Goal: Check status: Check status

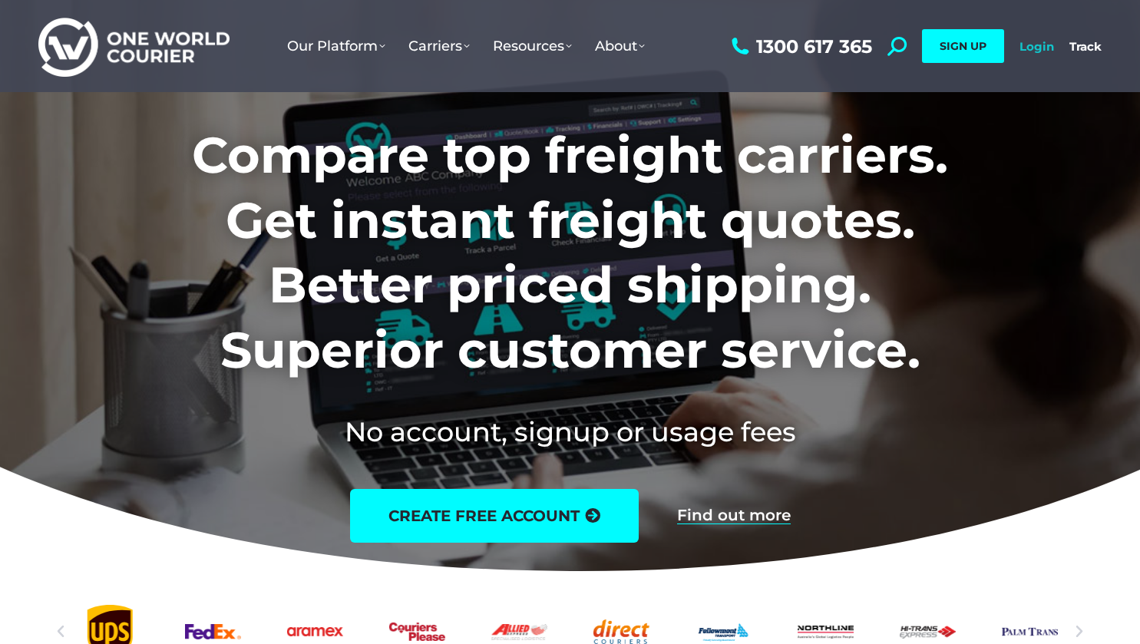
click at [1044, 49] on link "Login" at bounding box center [1037, 46] width 35 height 15
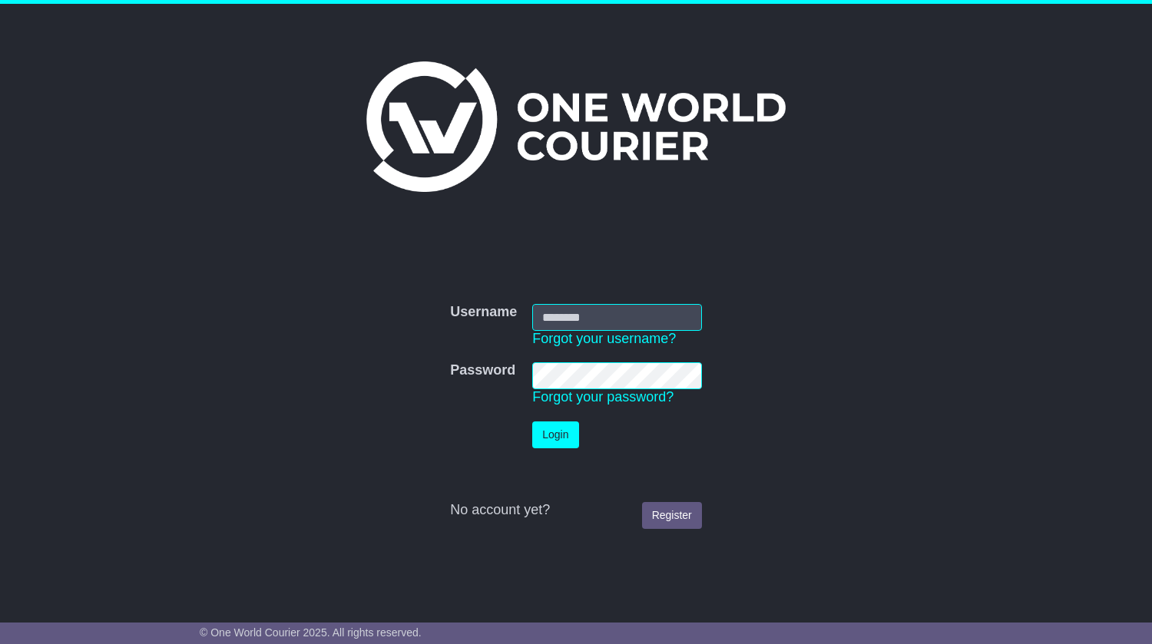
click at [587, 313] on input "Username" at bounding box center [617, 317] width 170 height 27
click at [612, 323] on input "Username" at bounding box center [617, 317] width 170 height 27
type input "**********"
click at [560, 440] on button "Login" at bounding box center [555, 435] width 46 height 27
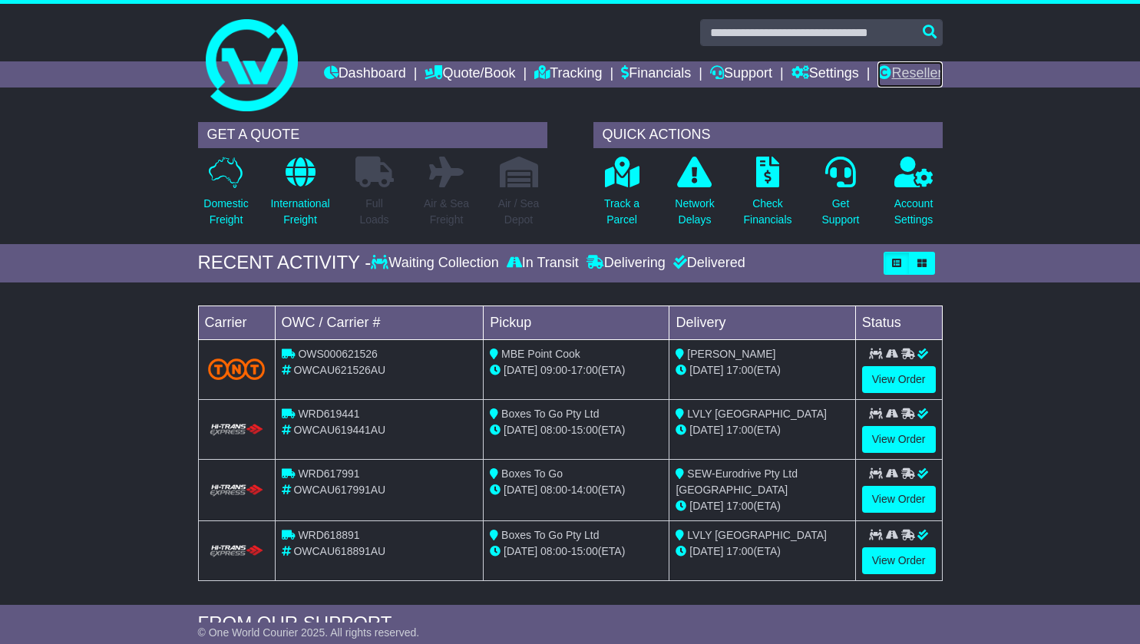
click at [915, 88] on link "Reseller" at bounding box center [910, 74] width 65 height 26
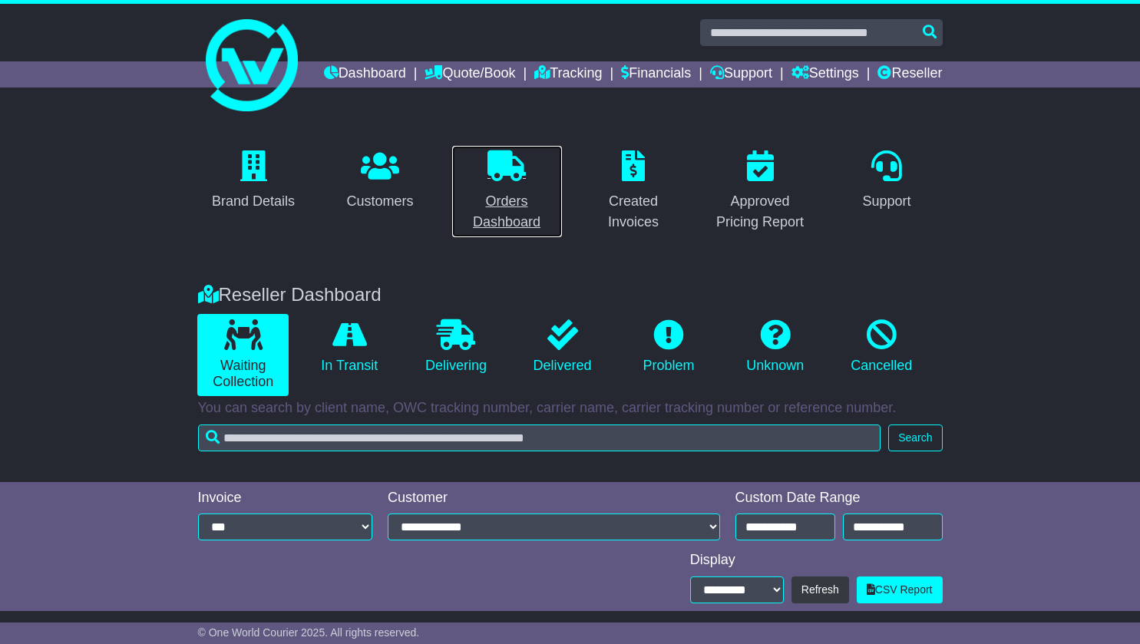
click at [501, 233] on div "Orders Dashboard" at bounding box center [507, 211] width 91 height 41
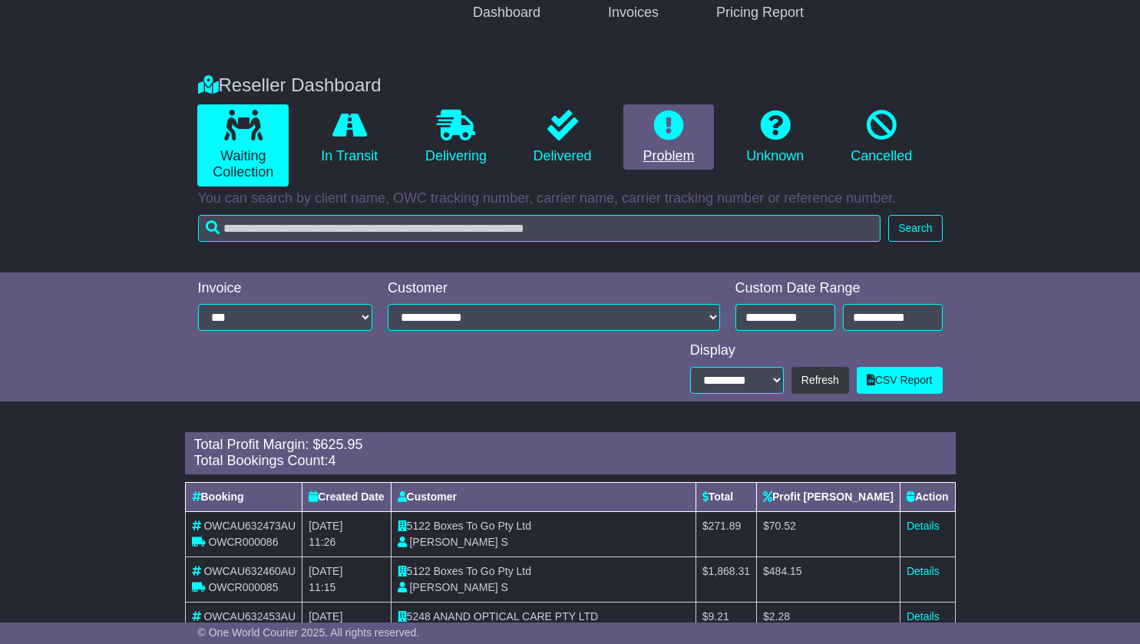
scroll to position [339, 0]
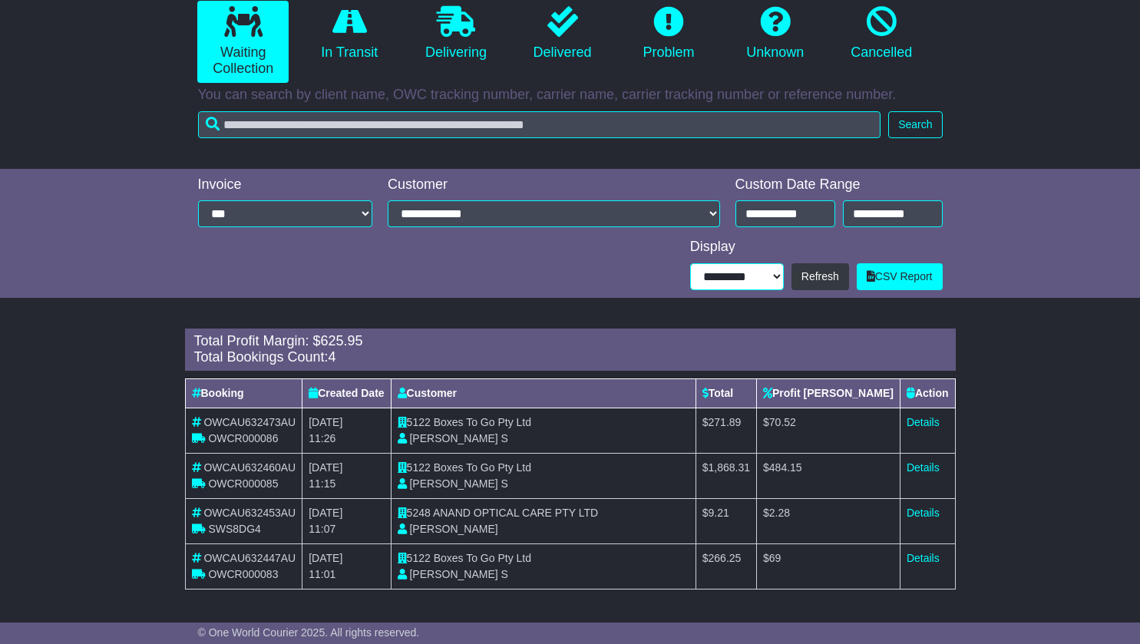
click at [764, 276] on select "**********" at bounding box center [737, 276] width 94 height 27
select select "**"
click at [690, 290] on select "**********" at bounding box center [737, 276] width 94 height 27
click at [822, 278] on button "Refresh" at bounding box center [821, 276] width 58 height 27
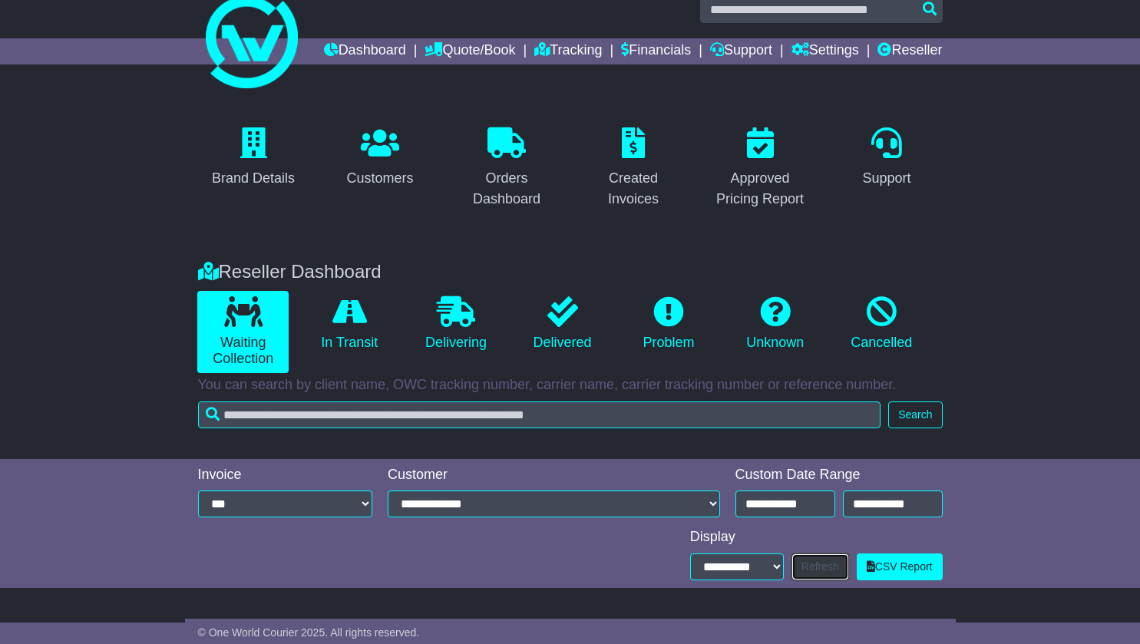
scroll to position [0, 0]
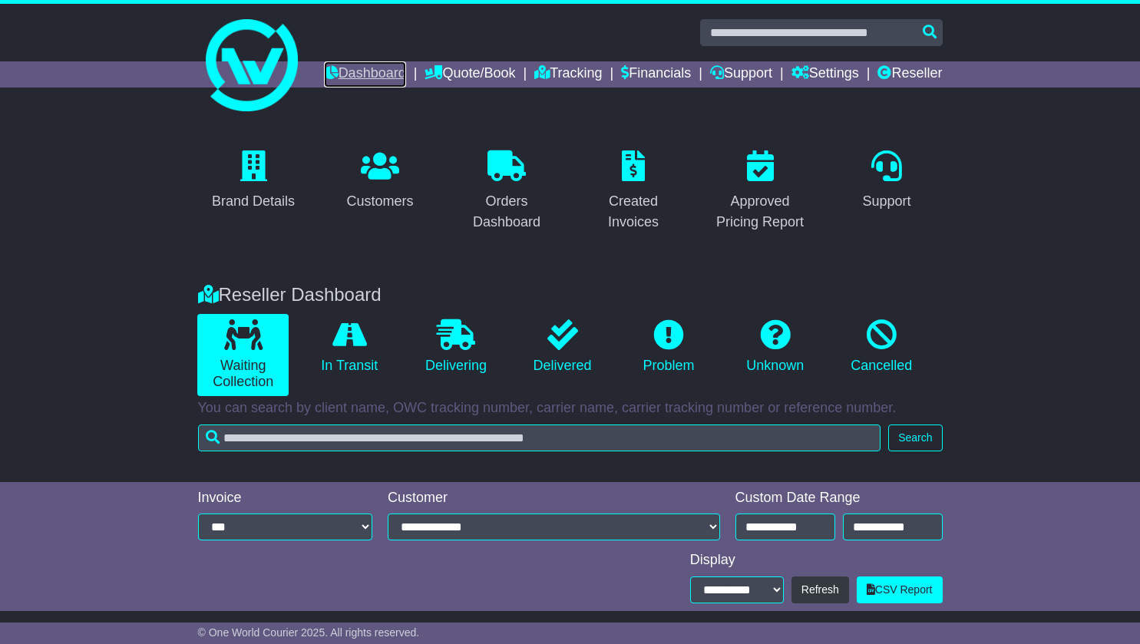
click at [406, 68] on link "Dashboard" at bounding box center [365, 74] width 82 height 26
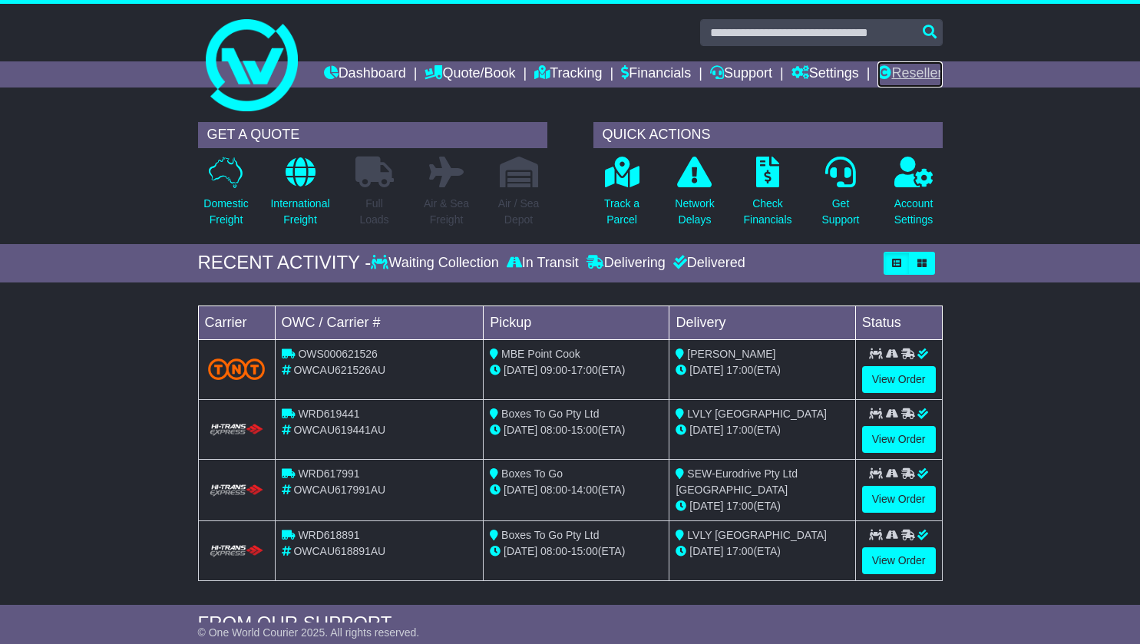
click at [914, 88] on link "Reseller" at bounding box center [910, 74] width 65 height 26
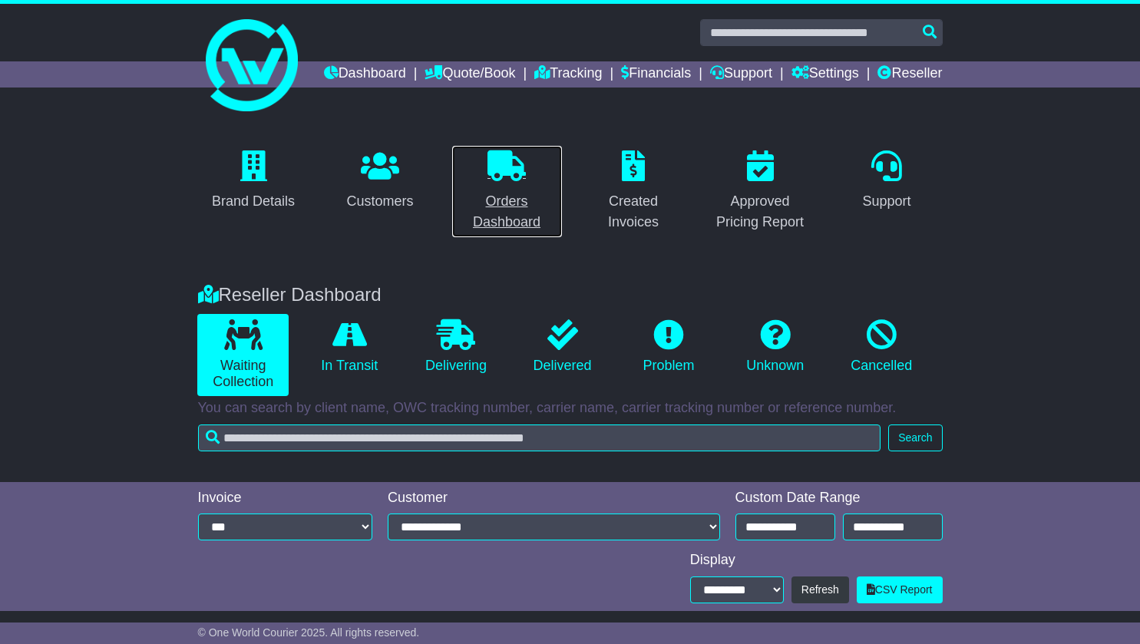
click at [511, 224] on div "Orders Dashboard" at bounding box center [507, 211] width 91 height 41
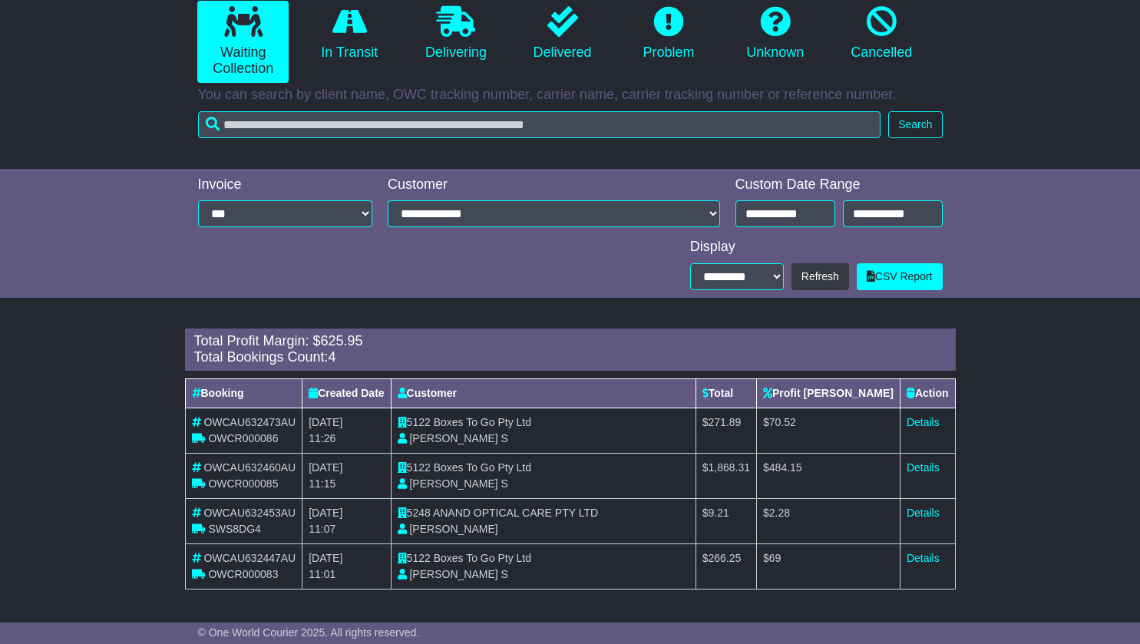
scroll to position [339, 0]
click at [270, 213] on select "**********" at bounding box center [285, 213] width 175 height 27
click at [474, 269] on div at bounding box center [436, 260] width 492 height 59
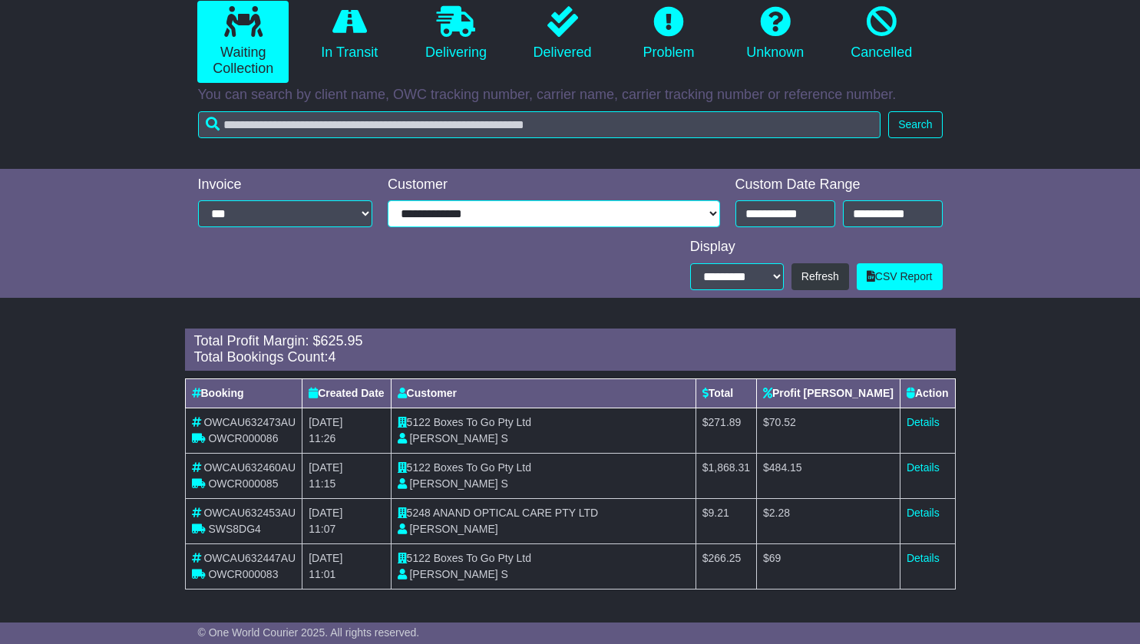
click at [561, 212] on select "**********" at bounding box center [554, 213] width 333 height 27
select select "****"
click at [388, 227] on select "**********" at bounding box center [554, 213] width 333 height 27
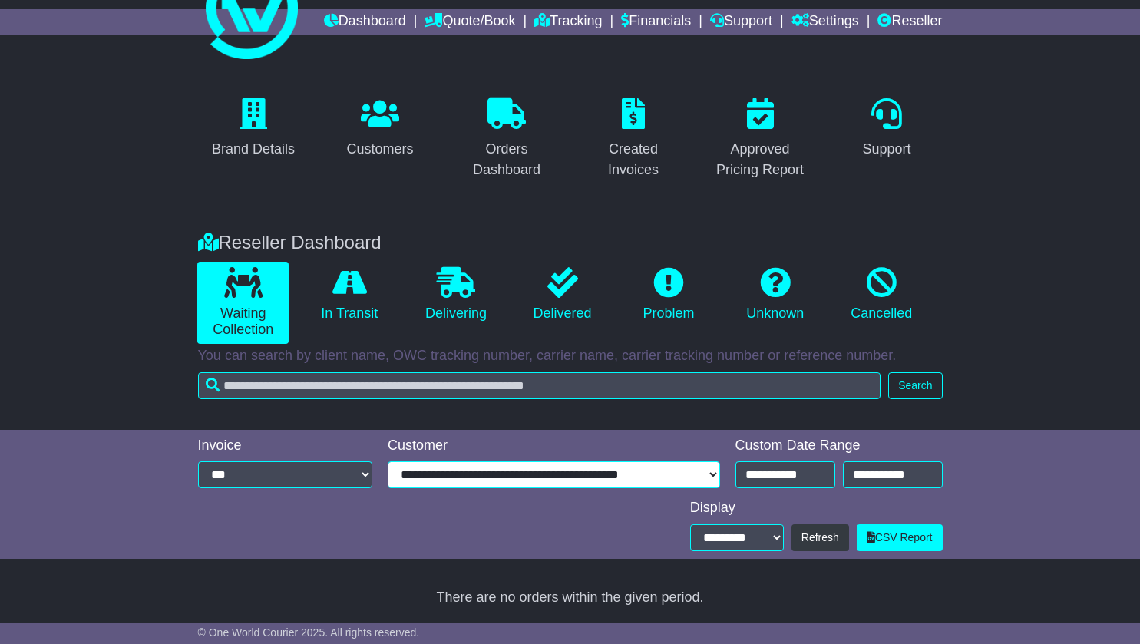
scroll to position [293, 0]
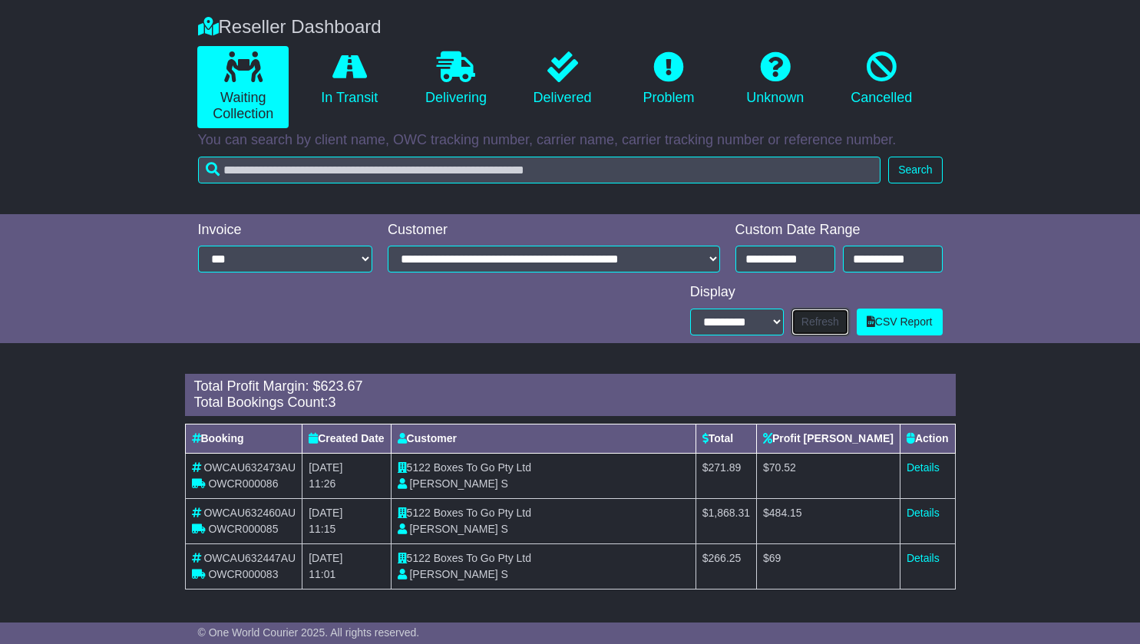
click at [811, 316] on button "Refresh" at bounding box center [821, 322] width 58 height 27
click at [346, 98] on link "In Transit" at bounding box center [349, 79] width 91 height 66
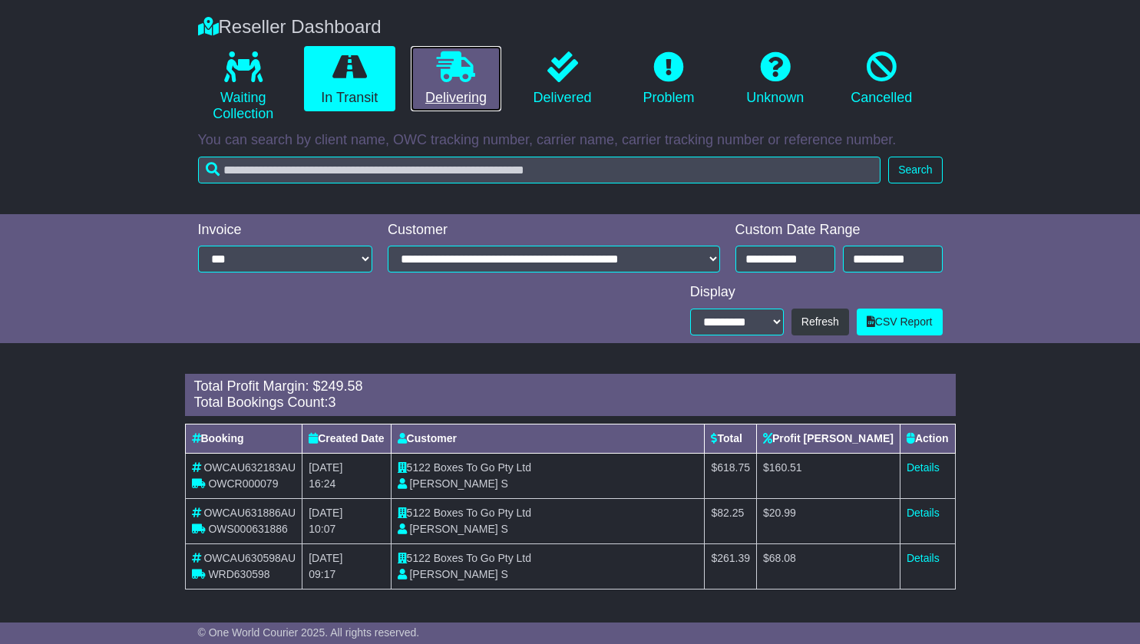
click at [465, 92] on link "Delivering" at bounding box center [456, 79] width 91 height 66
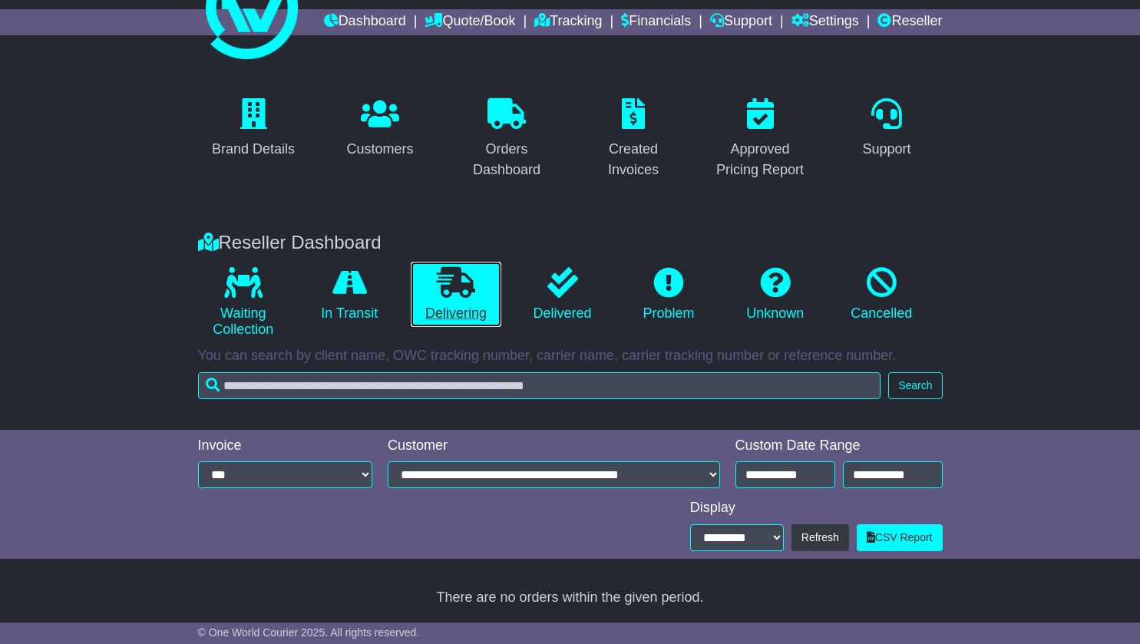
scroll to position [78, 0]
click at [520, 157] on div "Orders Dashboard" at bounding box center [507, 159] width 91 height 41
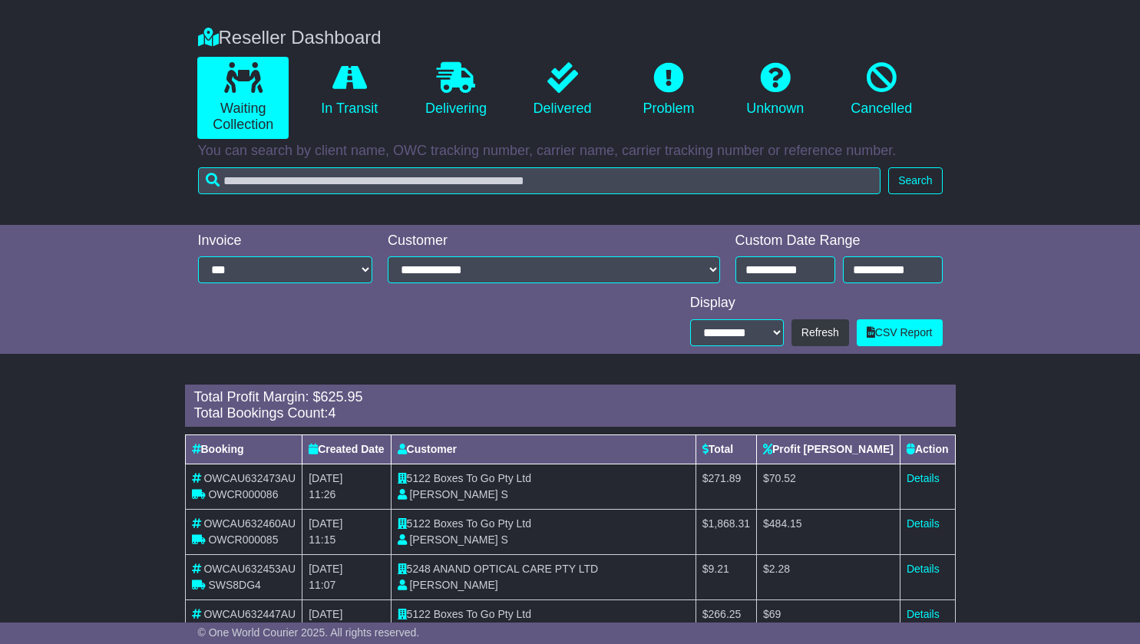
scroll to position [339, 0]
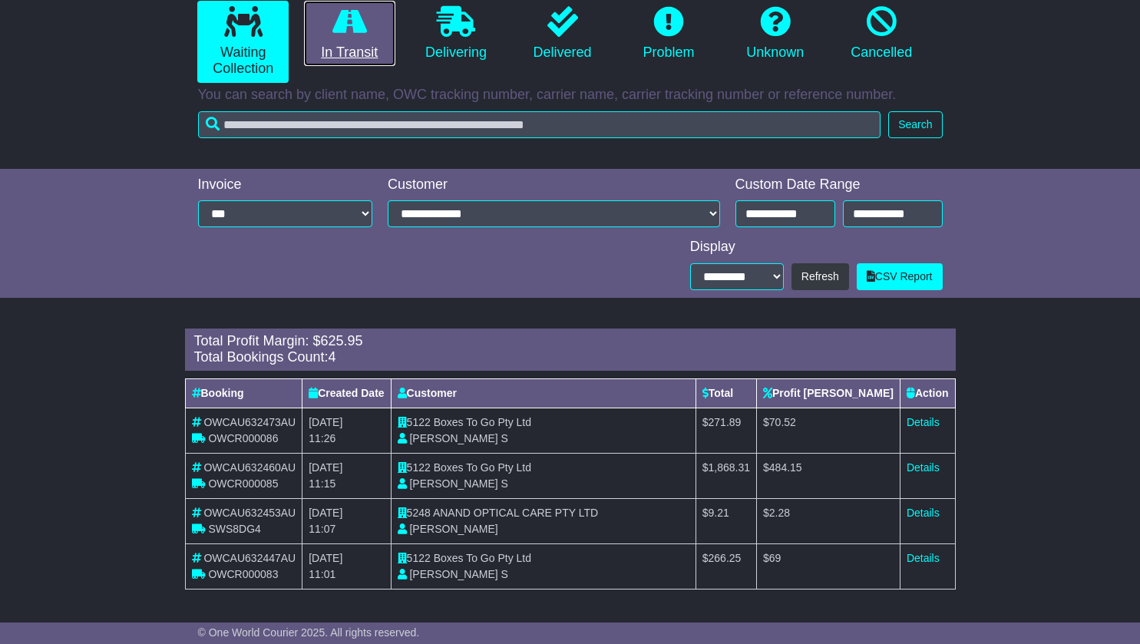
click at [363, 43] on link "In Transit" at bounding box center [349, 34] width 91 height 66
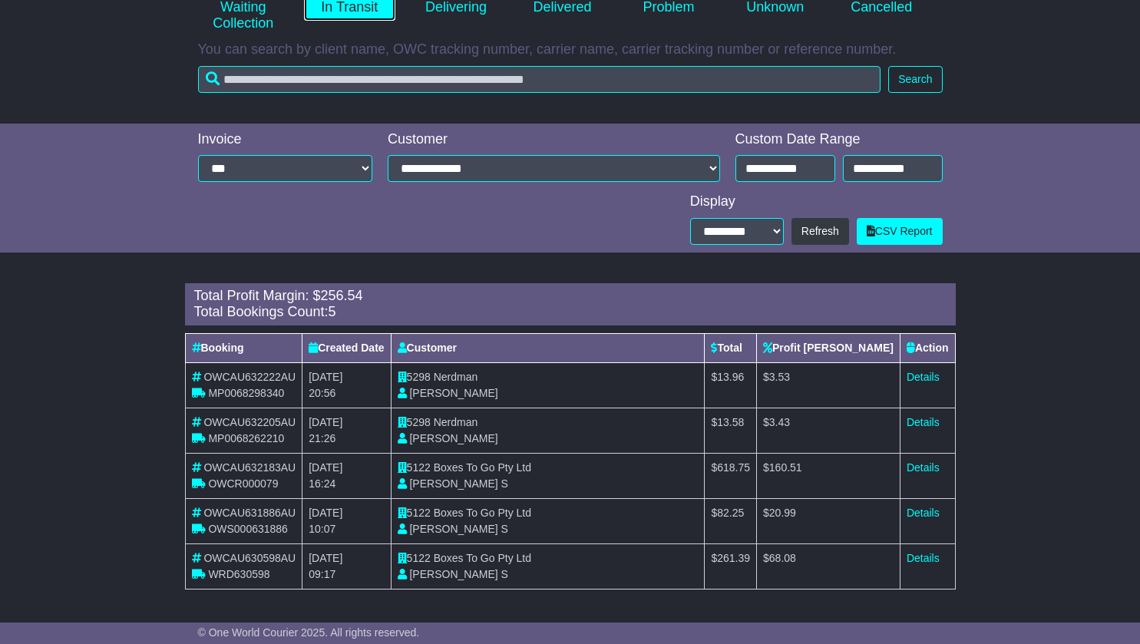
scroll to position [384, 0]
click at [918, 469] on link "Details" at bounding box center [923, 468] width 33 height 12
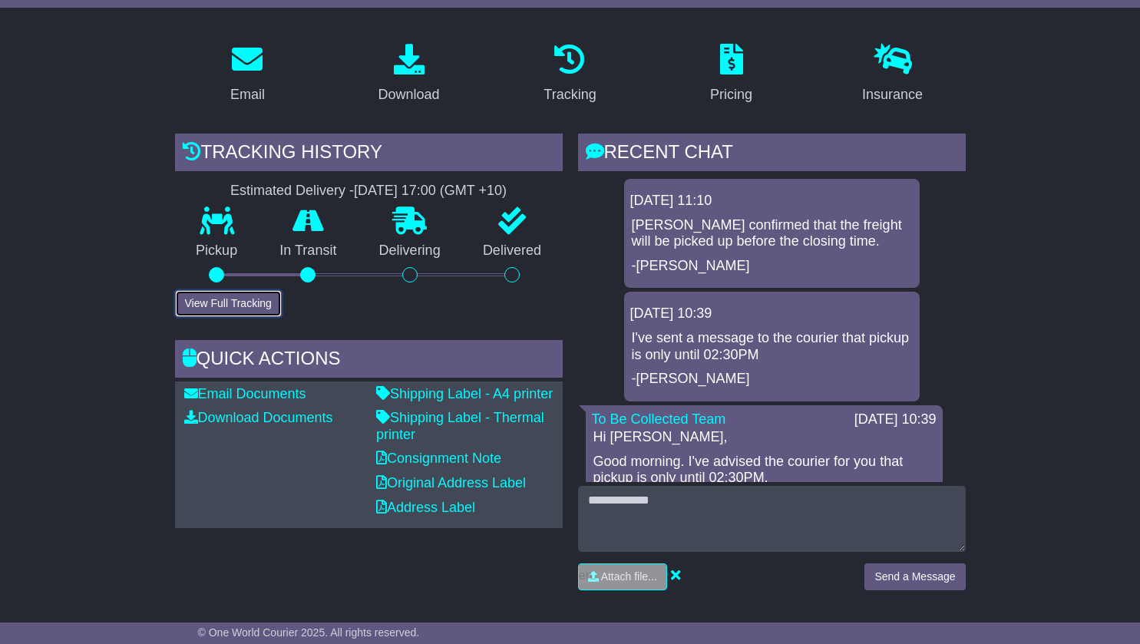
click at [234, 305] on button "View Full Tracking" at bounding box center [228, 303] width 107 height 27
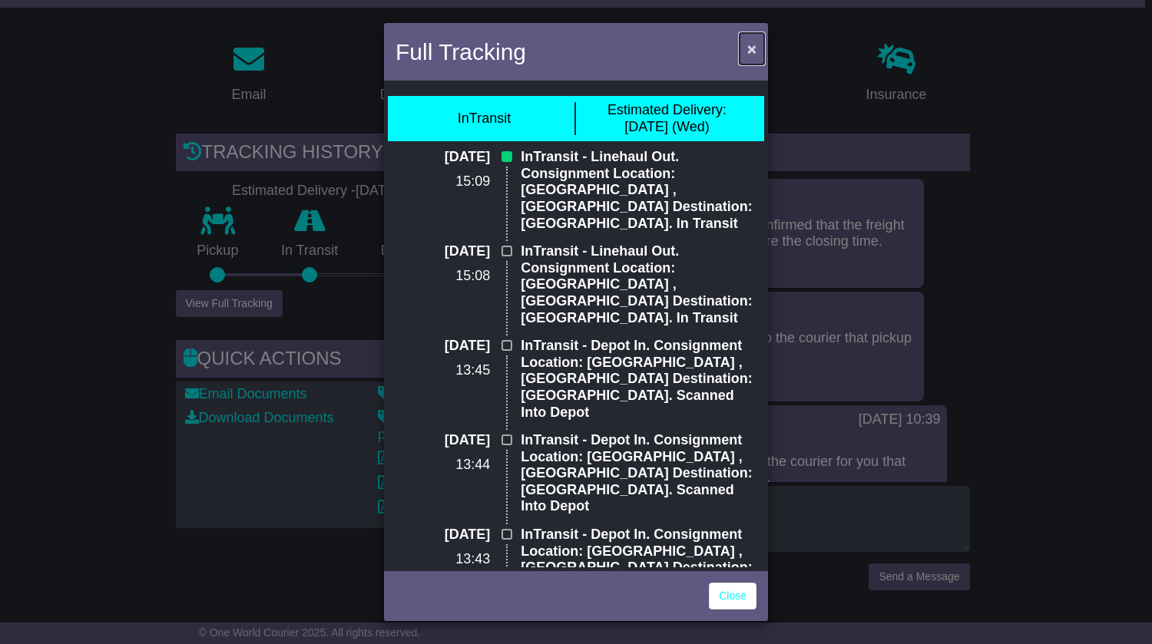
click at [754, 48] on span "×" at bounding box center [751, 49] width 9 height 18
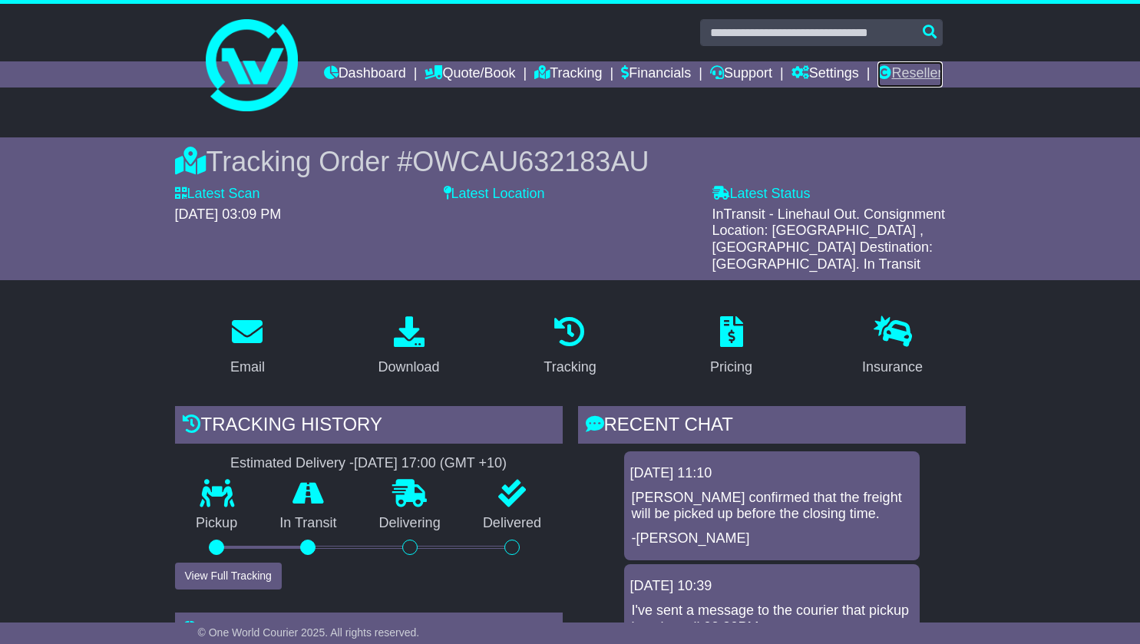
click at [923, 88] on link "Reseller" at bounding box center [910, 74] width 65 height 26
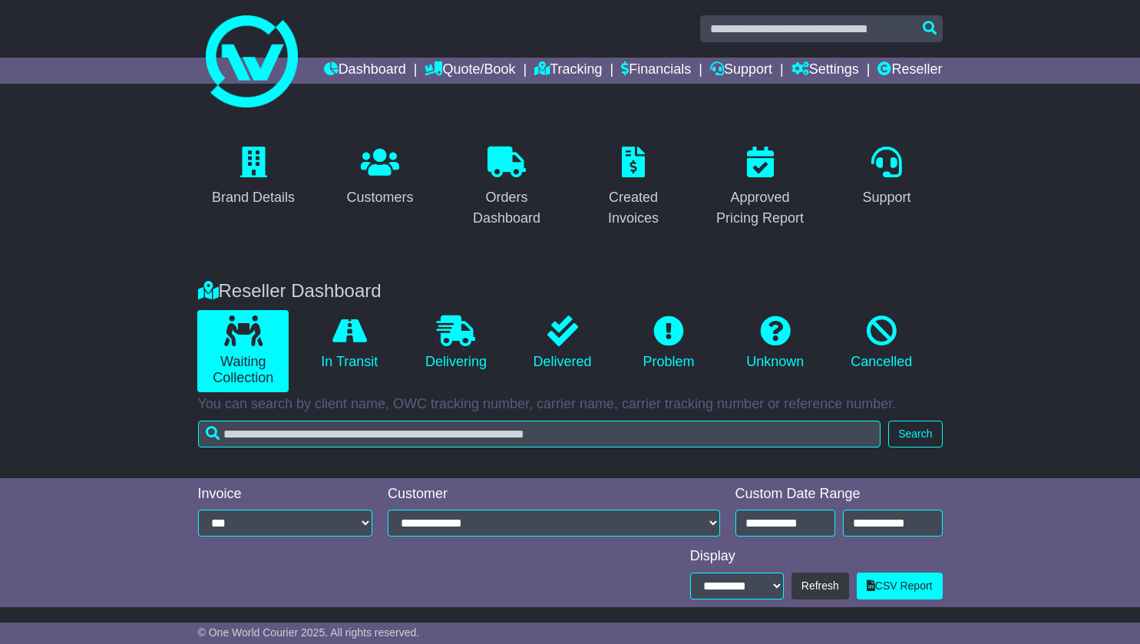
scroll to position [8, 0]
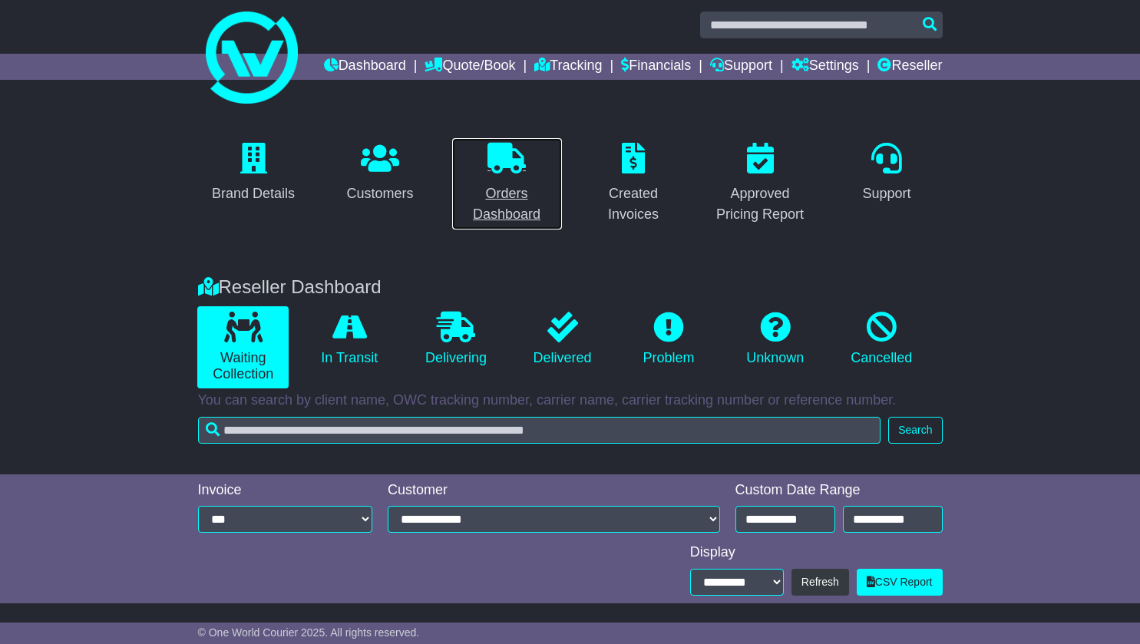
click at [520, 225] on div "Orders Dashboard" at bounding box center [507, 204] width 91 height 41
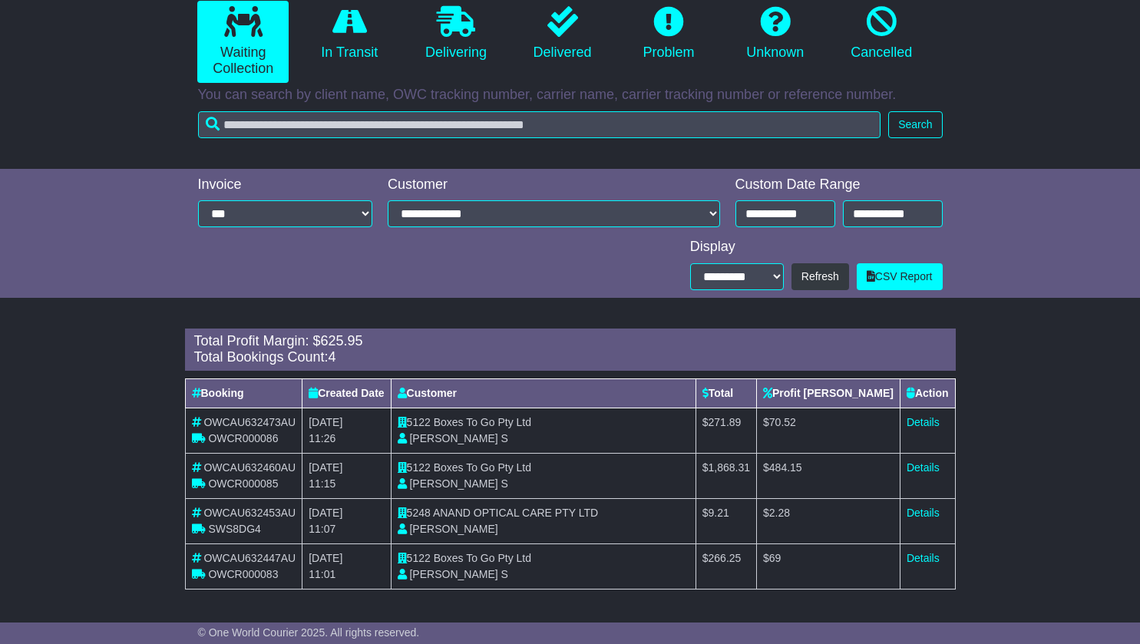
scroll to position [339, 0]
click at [921, 420] on link "Details" at bounding box center [923, 422] width 33 height 12
click at [927, 422] on link "Details" at bounding box center [923, 422] width 33 height 12
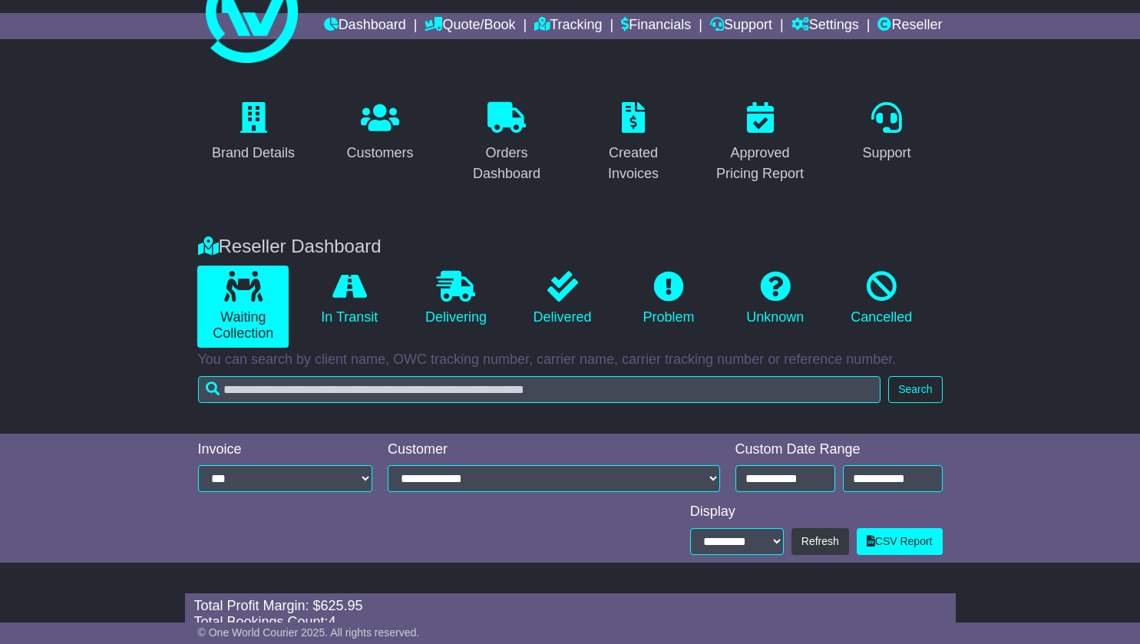
scroll to position [47, 0]
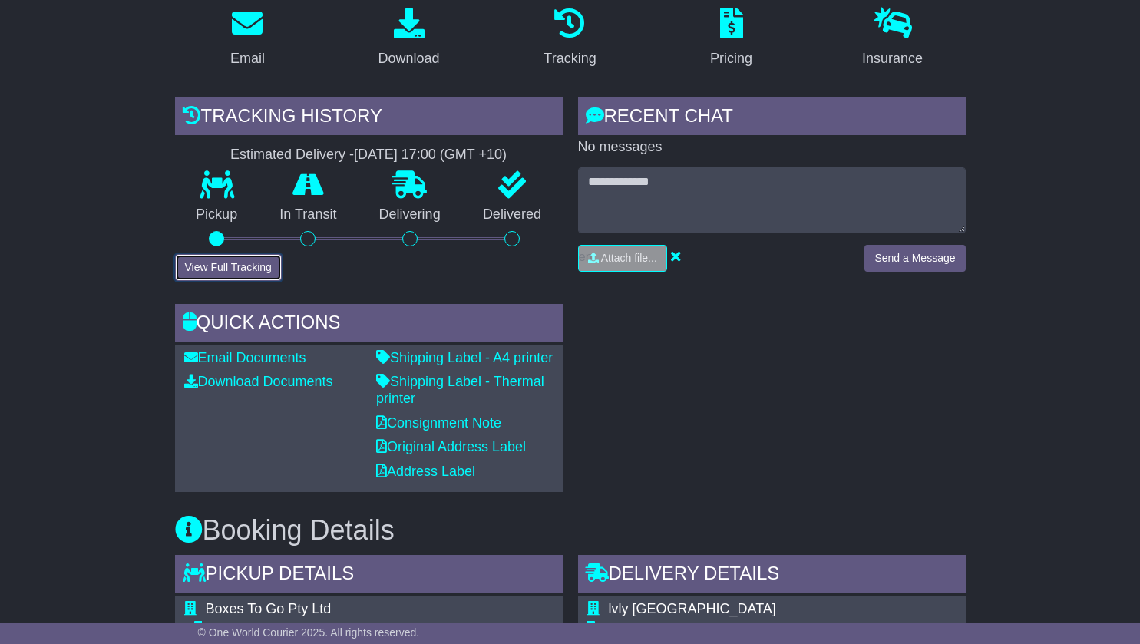
click at [214, 281] on button "View Full Tracking" at bounding box center [228, 267] width 107 height 27
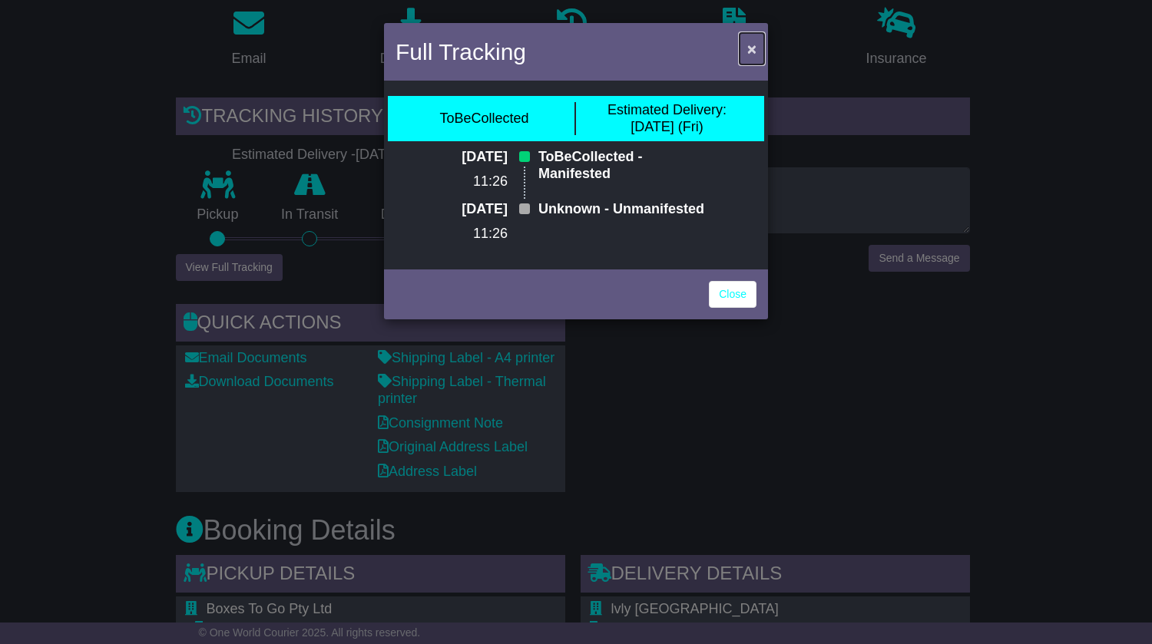
click at [750, 45] on span "×" at bounding box center [751, 49] width 9 height 18
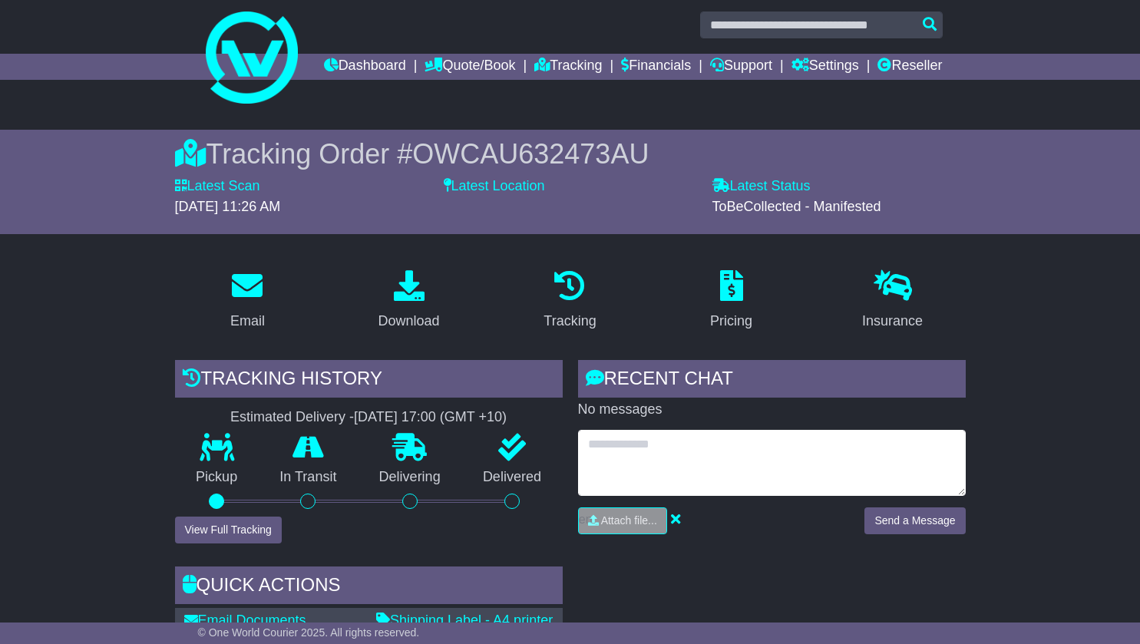
click at [618, 472] on textarea at bounding box center [772, 463] width 388 height 66
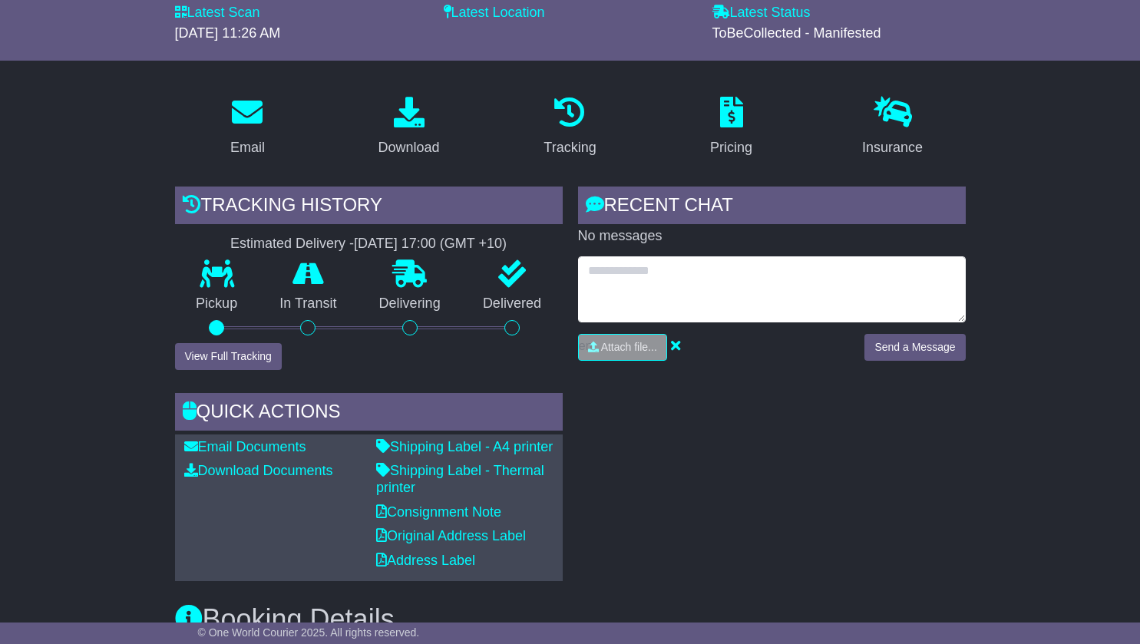
scroll to position [182, 0]
click at [644, 300] on textarea at bounding box center [772, 289] width 388 height 66
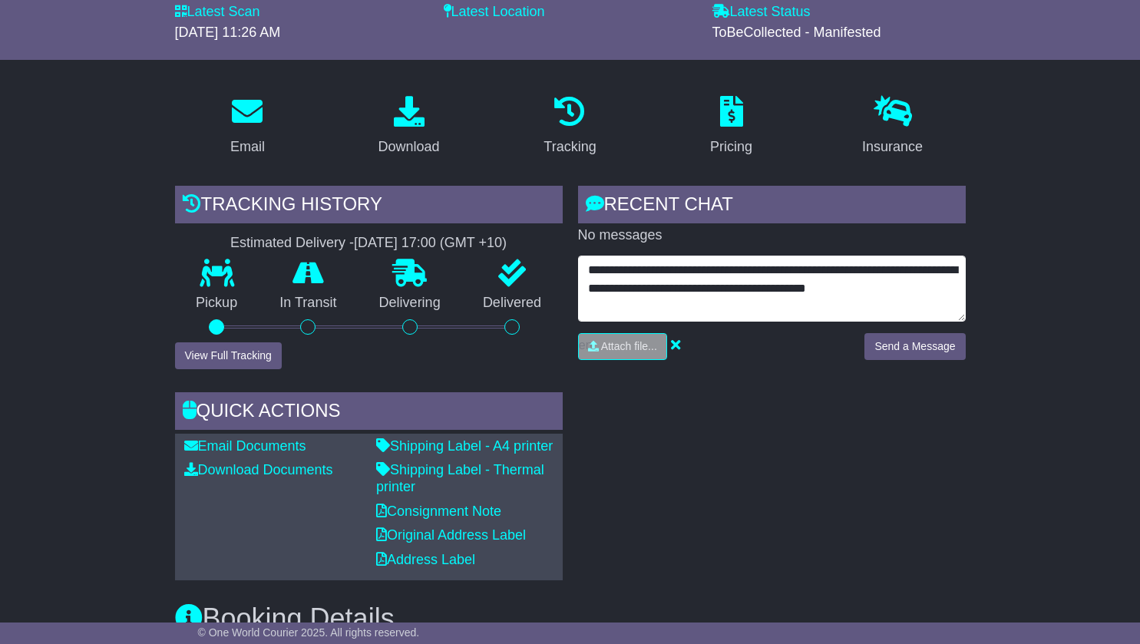
type textarea "**********"
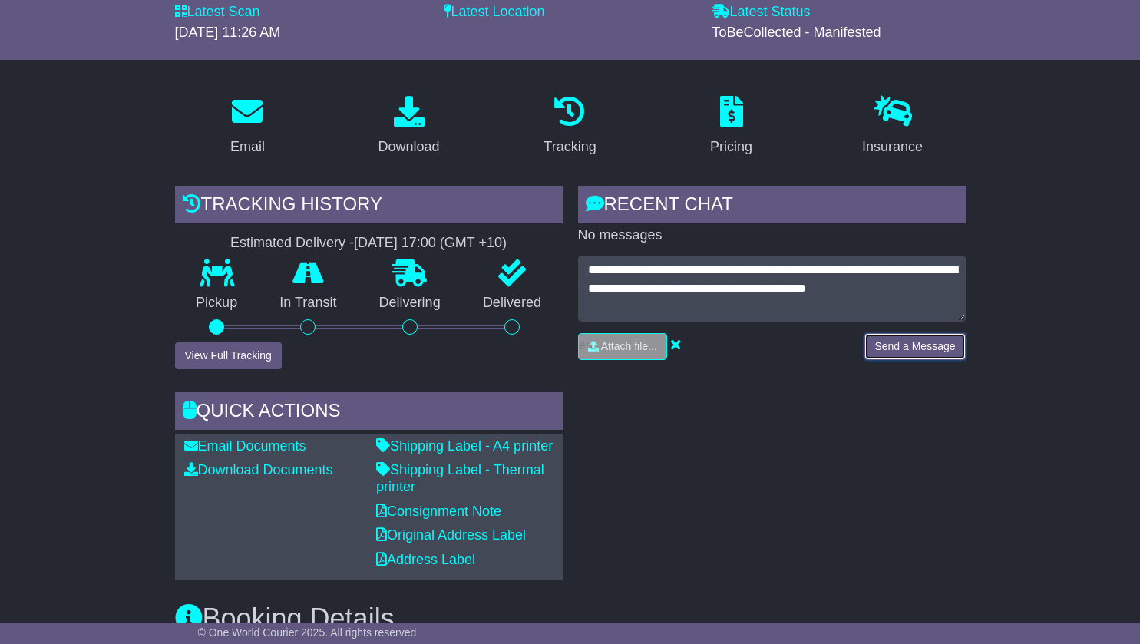
click at [902, 360] on button "Send a Message" at bounding box center [915, 346] width 101 height 27
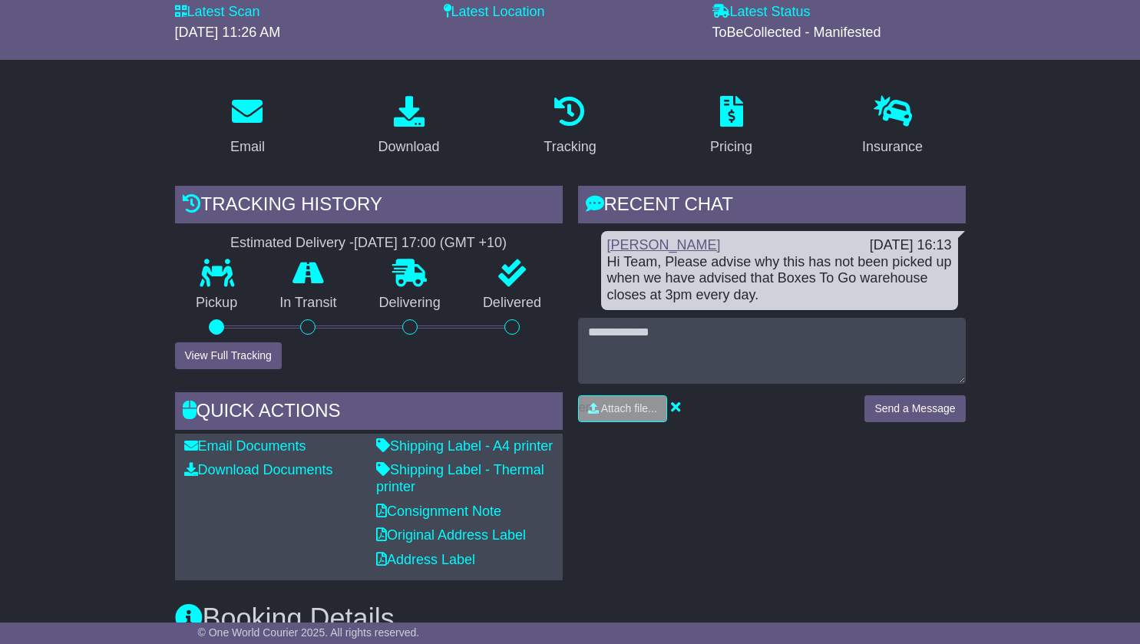
scroll to position [0, 0]
